Goal: Browse casually

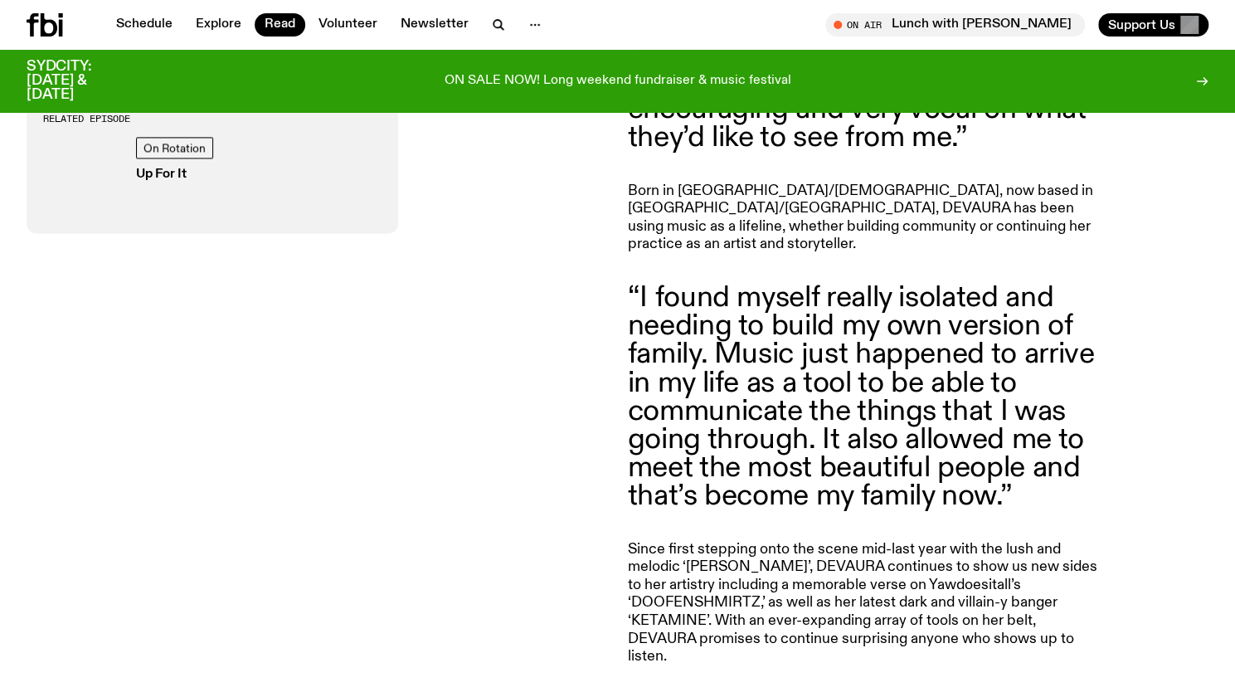
scroll to position [1404, 0]
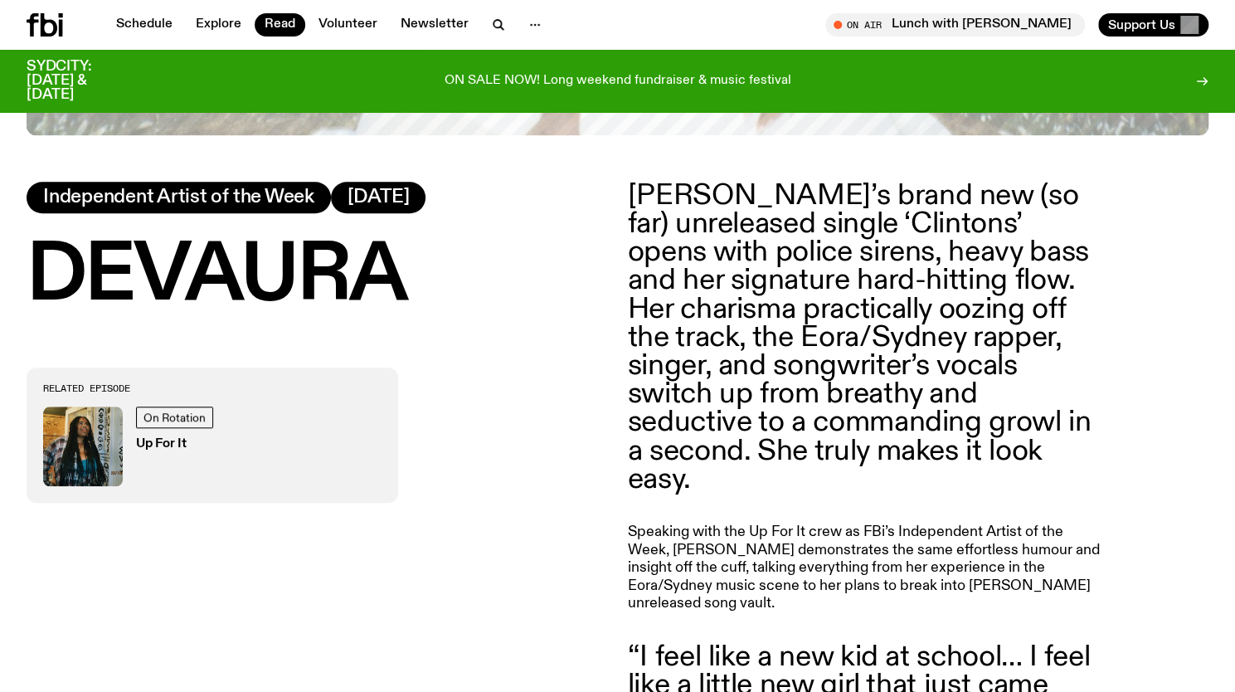
scroll to position [678, 0]
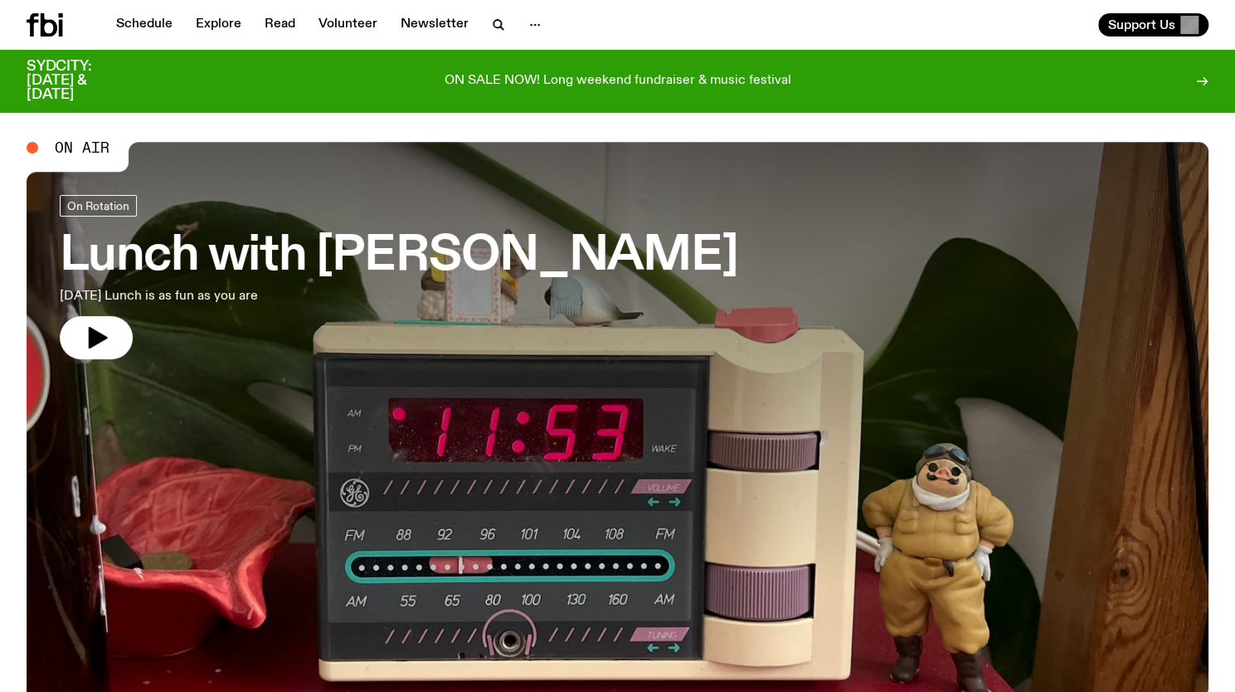
scroll to position [2, 0]
